Goal: Information Seeking & Learning: Check status

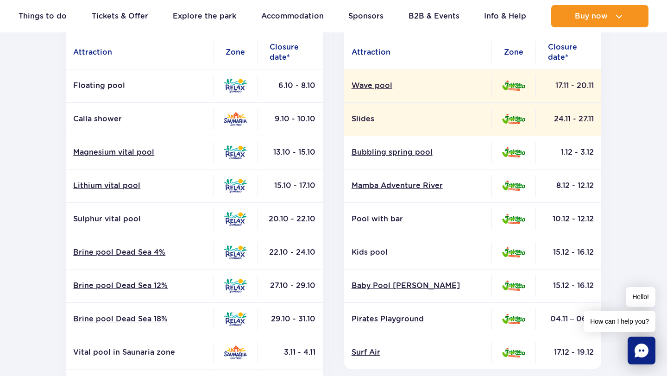
scroll to position [205, 0]
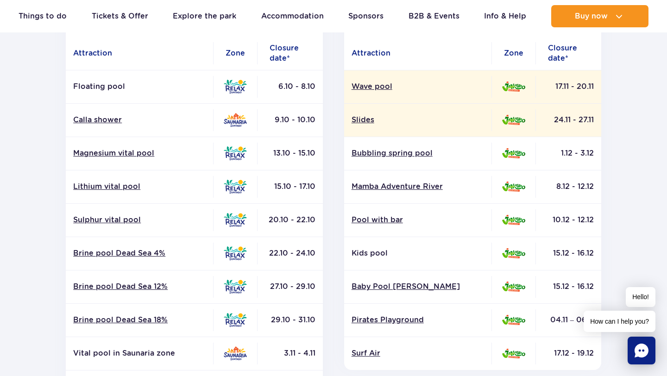
drag, startPoint x: 299, startPoint y: 119, endPoint x: 312, endPoint y: 119, distance: 12.5
click at [312, 119] on td "9.10 - 10.10" at bounding box center [289, 119] width 65 height 33
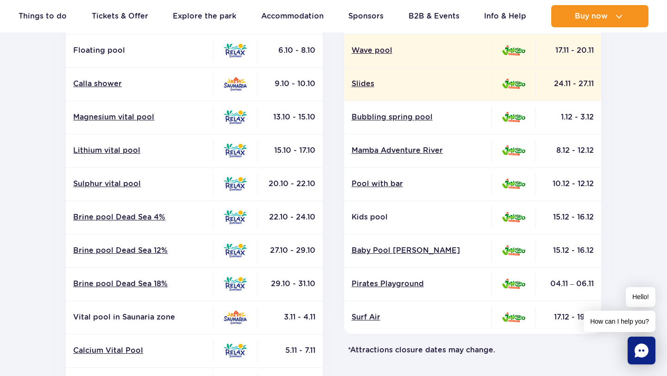
scroll to position [251, 0]
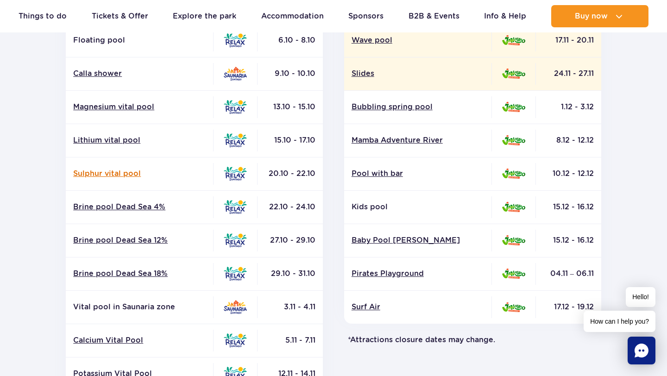
click at [110, 174] on link "Sulphur vital pool" at bounding box center [139, 174] width 132 height 10
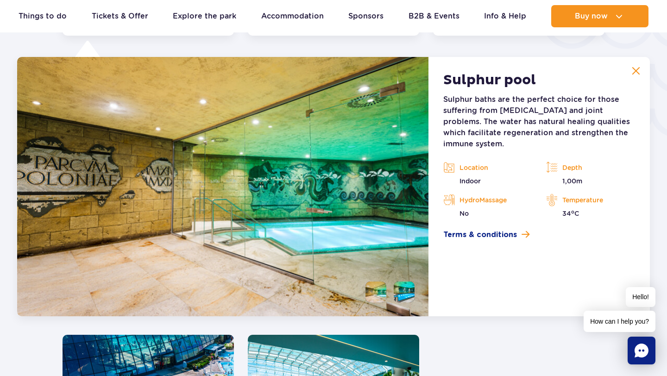
scroll to position [1624, 0]
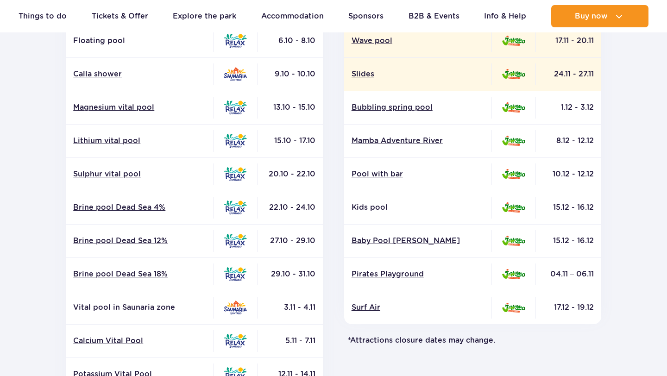
scroll to position [251, 0]
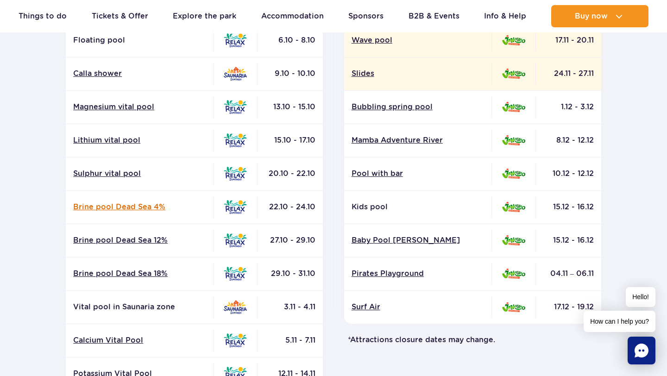
click at [146, 210] on link "Brine pool Dead Sea 4%" at bounding box center [139, 207] width 132 height 10
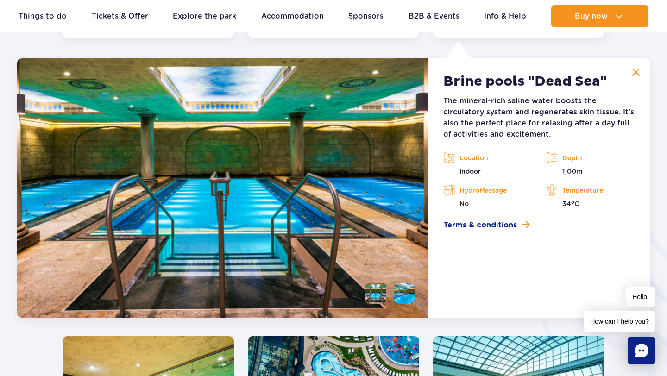
scroll to position [1370, 0]
